Goal: Information Seeking & Learning: Find contact information

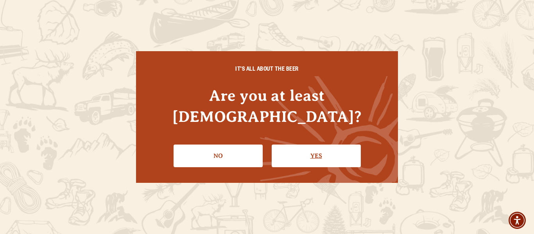
click at [298, 145] on link "Yes" at bounding box center [316, 156] width 89 height 23
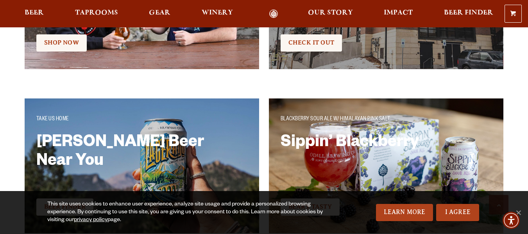
scroll to position [2290, 0]
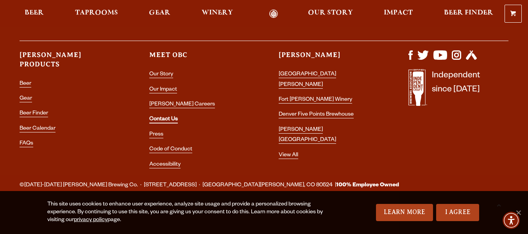
click at [170, 122] on link "Contact Us" at bounding box center [163, 119] width 29 height 7
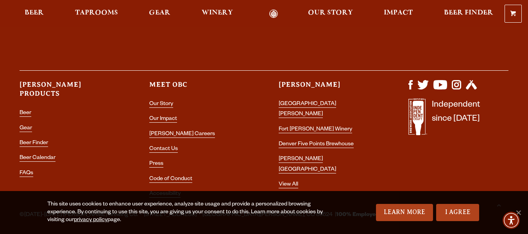
scroll to position [1632, 0]
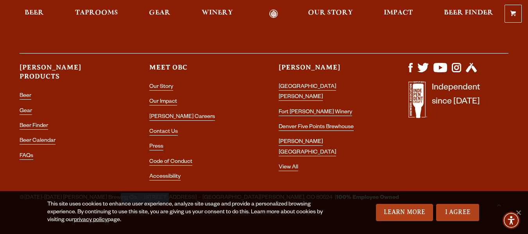
drag, startPoint x: 102, startPoint y: 184, endPoint x: 155, endPoint y: 187, distance: 53.3
click at [155, 193] on span "©1989-2024 Odell Brewing Co. · 800 East Lincoln Ave. · Fort Collins, CO 80524 |…" at bounding box center [209, 198] width 379 height 10
copy span "800 East Lincoln Ave"
drag, startPoint x: 219, startPoint y: 183, endPoint x: 203, endPoint y: 183, distance: 16.4
click at [203, 193] on span "©1989-2024 Odell Brewing Co. · 800 East Lincoln Ave. · Fort Collins, CO 80524 |…" at bounding box center [209, 198] width 379 height 10
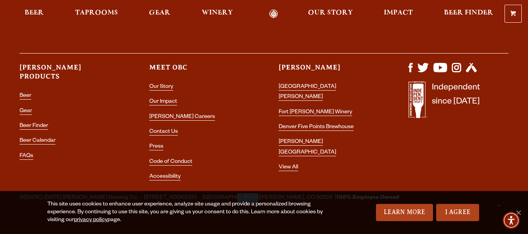
copy span "80524"
